Goal: Information Seeking & Learning: Understand process/instructions

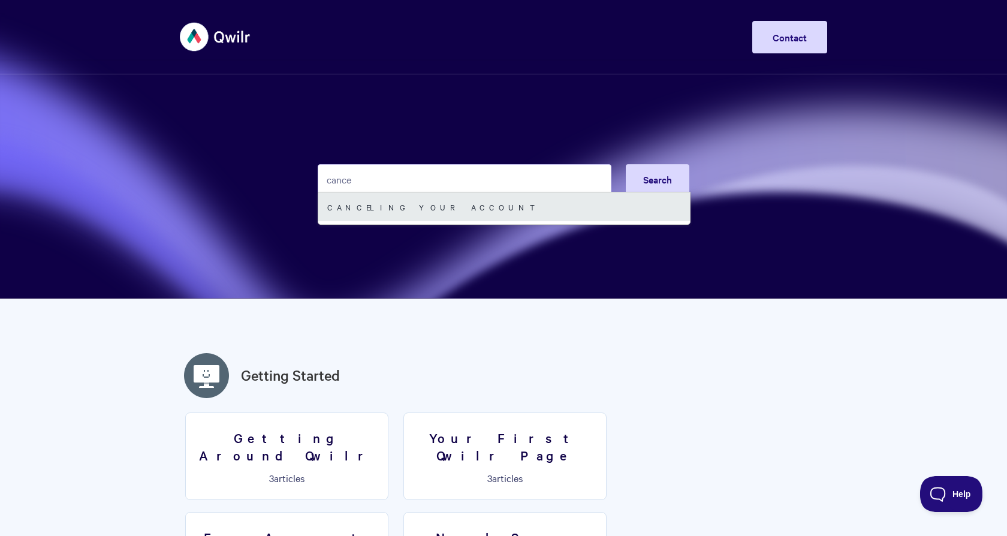
type input "cance"
click at [403, 206] on link "Canceling your account" at bounding box center [504, 206] width 372 height 29
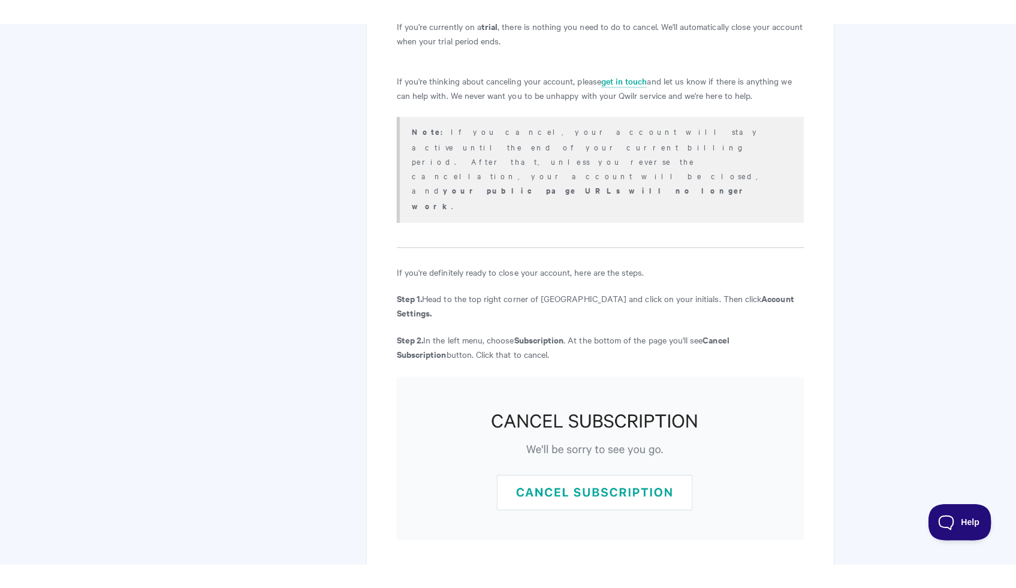
scroll to position [323, 0]
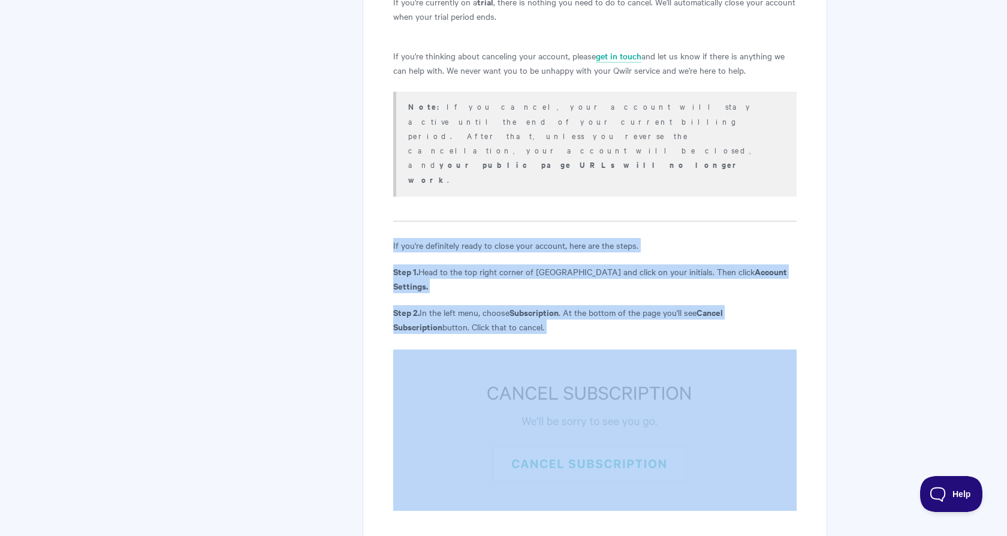
drag, startPoint x: 390, startPoint y: 182, endPoint x: 461, endPoint y: 276, distance: 118.2
click at [461, 276] on div "Canceling your account Cancel your Qwilr subscription: simple steps to close yo…" at bounding box center [595, 246] width 465 height 900
copy article "If you're definitely ready to close your account, here are the steps. Step 1. H…"
click at [649, 201] on article "Canceling your account Cancel your Qwilr subscription: simple steps to close yo…" at bounding box center [594, 239] width 403 height 807
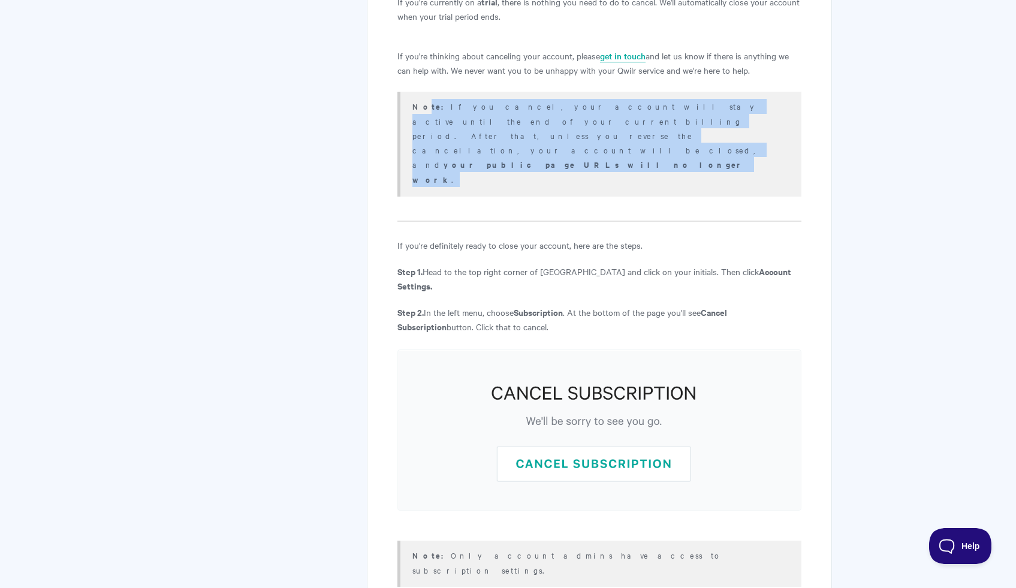
drag, startPoint x: 423, startPoint y: 102, endPoint x: 652, endPoint y: 134, distance: 231.9
click at [652, 135] on div "Note: If you cancel, your account will stay active until the end of your curren…" at bounding box center [598, 144] width 403 height 105
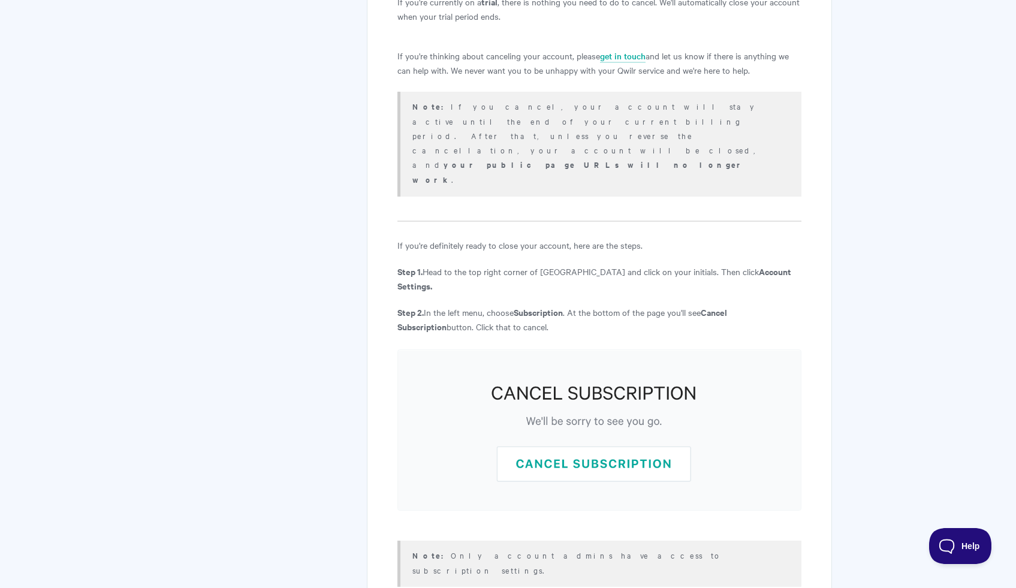
click at [662, 140] on article "Canceling your account Cancel your Qwilr subscription: simple steps to close yo…" at bounding box center [598, 239] width 403 height 807
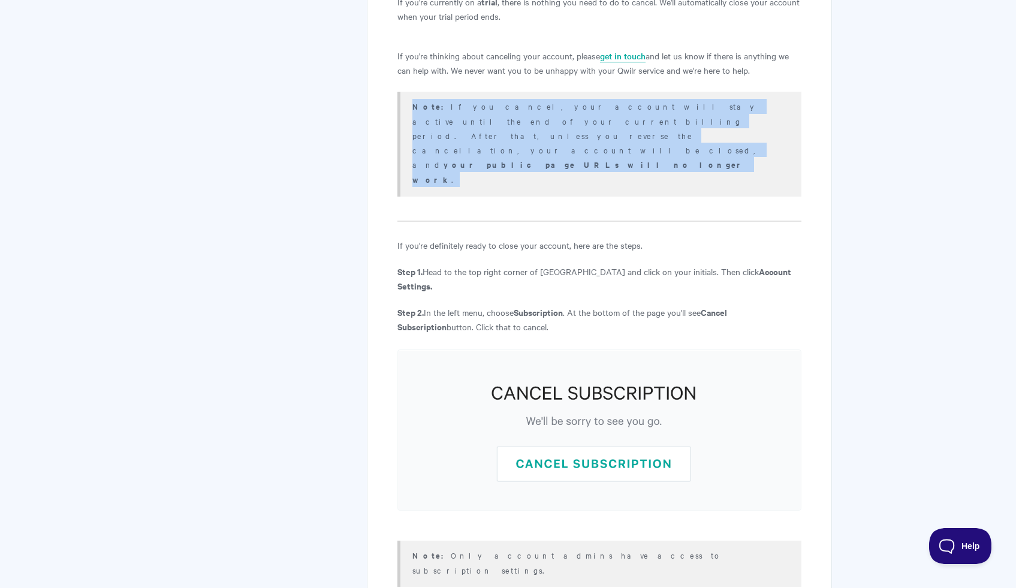
drag, startPoint x: 779, startPoint y: 126, endPoint x: 402, endPoint y: 100, distance: 377.4
click at [402, 100] on div "Note: If you cancel, your account will stay active until the end of your curren…" at bounding box center [598, 144] width 403 height 105
copy p "Note: If you cancel, your account will stay active until the end of your curren…"
click at [736, 350] on img at bounding box center [598, 430] width 403 height 161
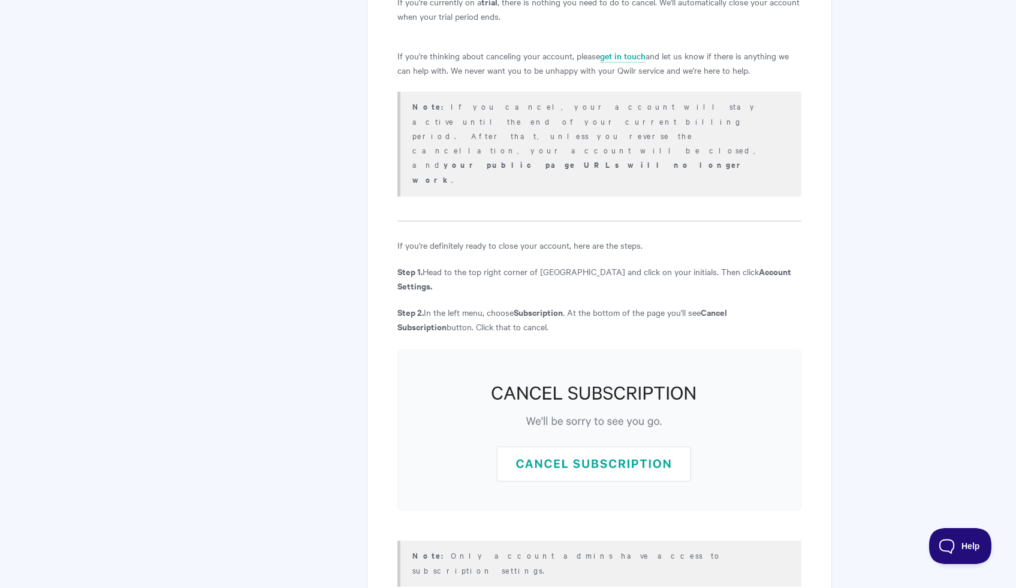
click at [474, 238] on p "If you're definitely ready to close your account, here are the steps." at bounding box center [598, 245] width 403 height 14
drag, startPoint x: 398, startPoint y: 183, endPoint x: 515, endPoint y: 248, distance: 133.6
click at [514, 248] on article "Canceling your account Cancel your Qwilr subscription: simple steps to close yo…" at bounding box center [598, 239] width 403 height 807
copy article "If you're definitely ready to close your account, here are the steps. Step 1. H…"
click at [587, 221] on hr at bounding box center [598, 222] width 403 height 2
